Goal: Navigation & Orientation: Find specific page/section

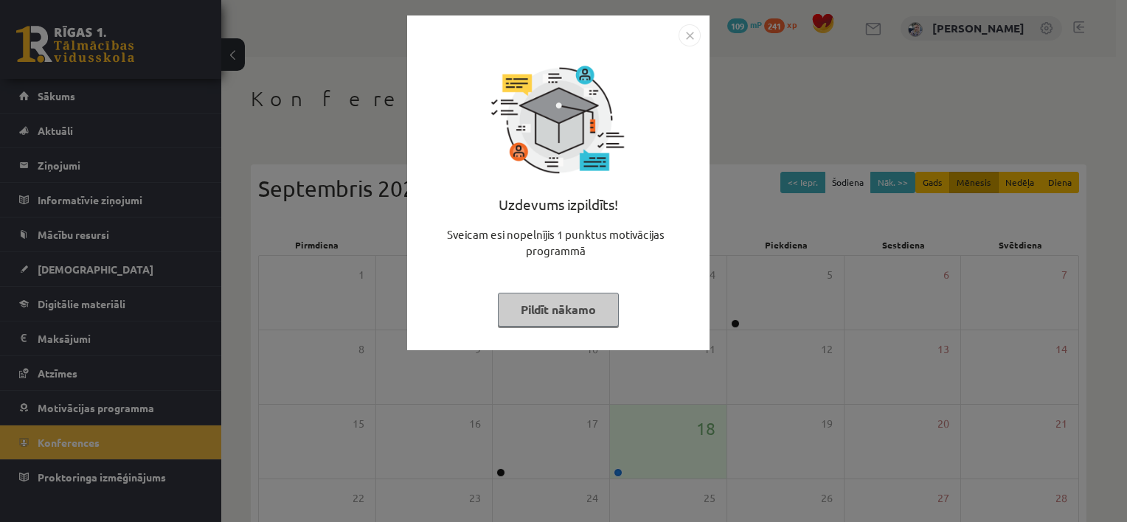
click at [556, 312] on button "Pildīt nākamo" at bounding box center [558, 310] width 121 height 34
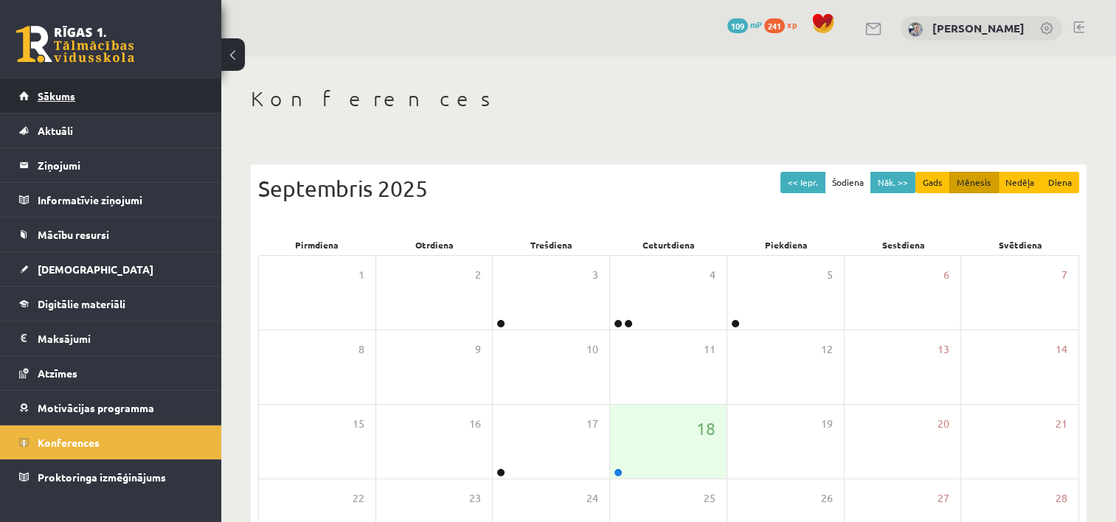
click at [109, 97] on link "Sākums" at bounding box center [111, 96] width 184 height 34
